Goal: Task Accomplishment & Management: Check status

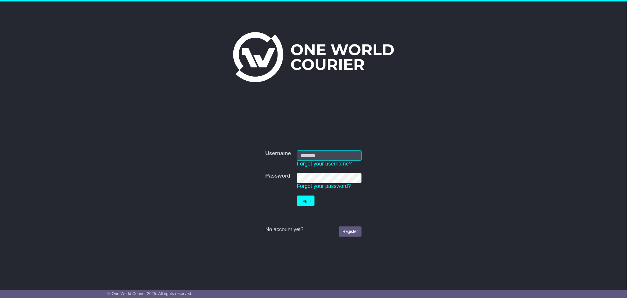
type input "**********"
click at [301, 198] on button "Login" at bounding box center [306, 200] width 18 height 10
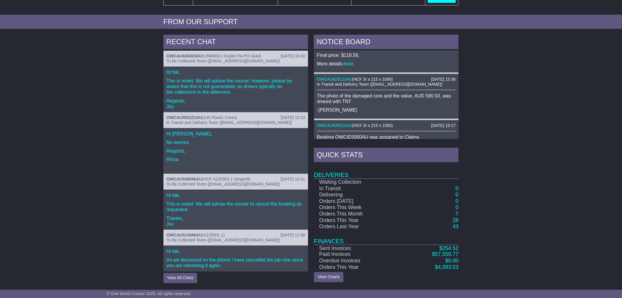
scroll to position [17, 0]
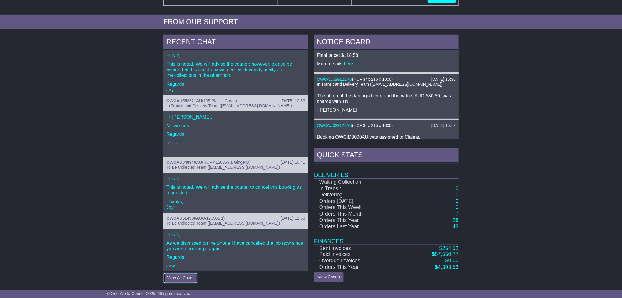
click at [171, 279] on button "View All Chats" at bounding box center [181, 278] width 34 height 10
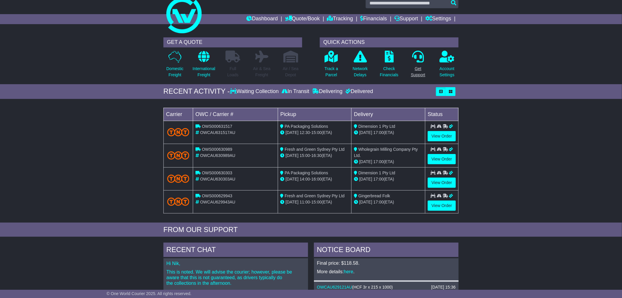
scroll to position [0, 0]
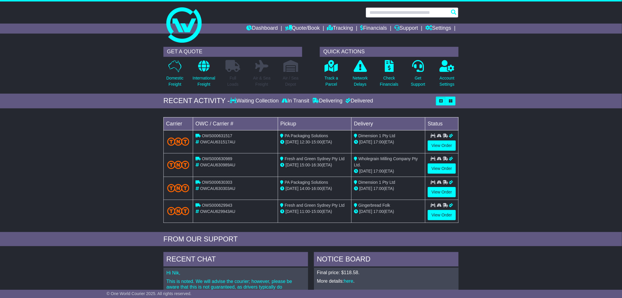
click at [408, 11] on input "text" at bounding box center [412, 12] width 93 height 10
paste input "**********"
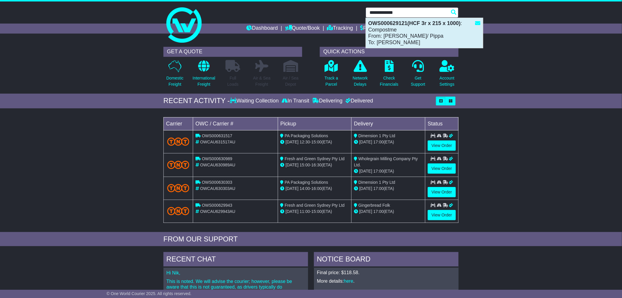
click at [412, 26] on div "OWS000629121(HCF 3r x 215 x 1000) : Compostme From: Maria/ Pippa To: Tash Davis" at bounding box center [424, 33] width 117 height 30
type input "**********"
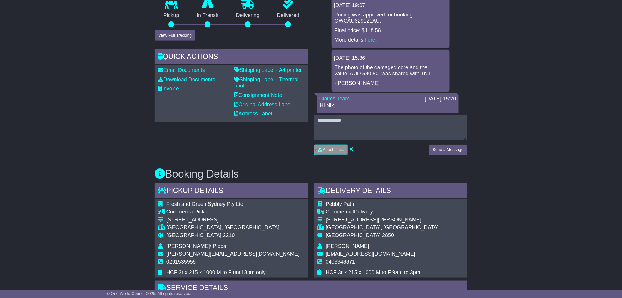
scroll to position [163, 0]
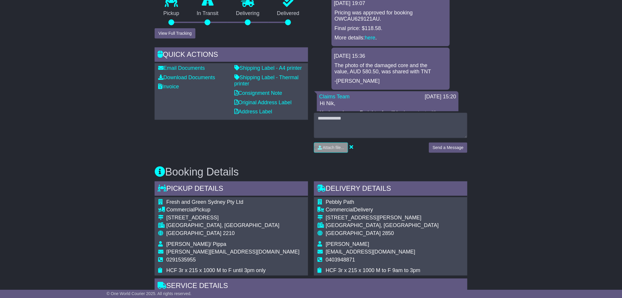
click at [378, 102] on p "Hi Nik," at bounding box center [388, 103] width 136 height 6
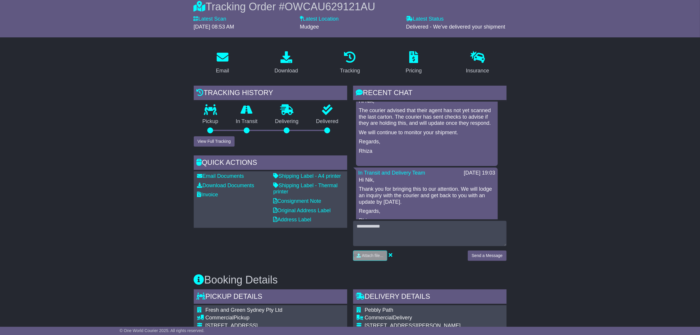
scroll to position [745, 0]
click at [506, 204] on div "Loading... No messages 07 Aug 2025 19:07 Pricing was approved for booking OWCAU…" at bounding box center [430, 160] width 154 height 118
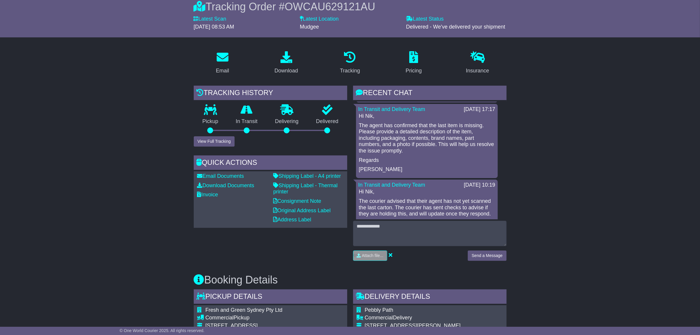
scroll to position [634, 0]
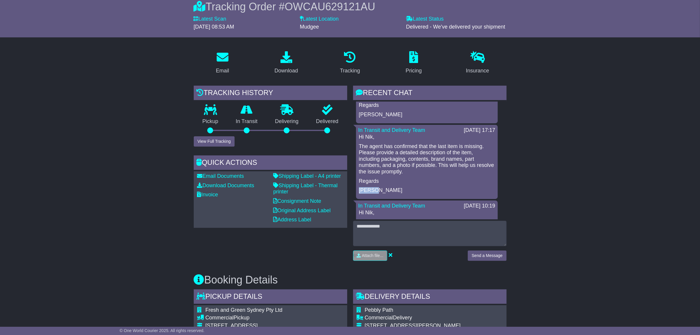
drag, startPoint x: 506, startPoint y: 187, endPoint x: 505, endPoint y: 180, distance: 7.4
click at [505, 180] on div "Loading... No messages 07 Aug 2025 19:07 Pricing was approved for booking OWCAU…" at bounding box center [430, 160] width 154 height 118
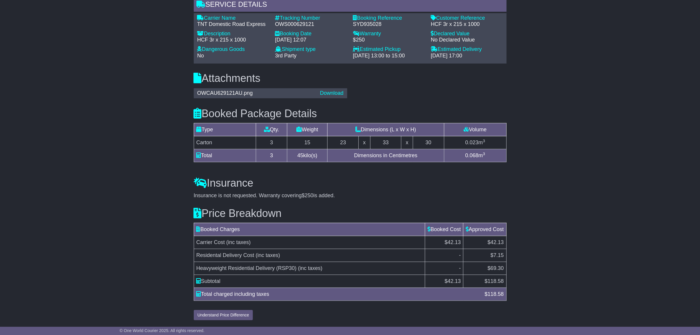
scroll to position [445, 0]
